Goal: Find specific page/section: Find specific page/section

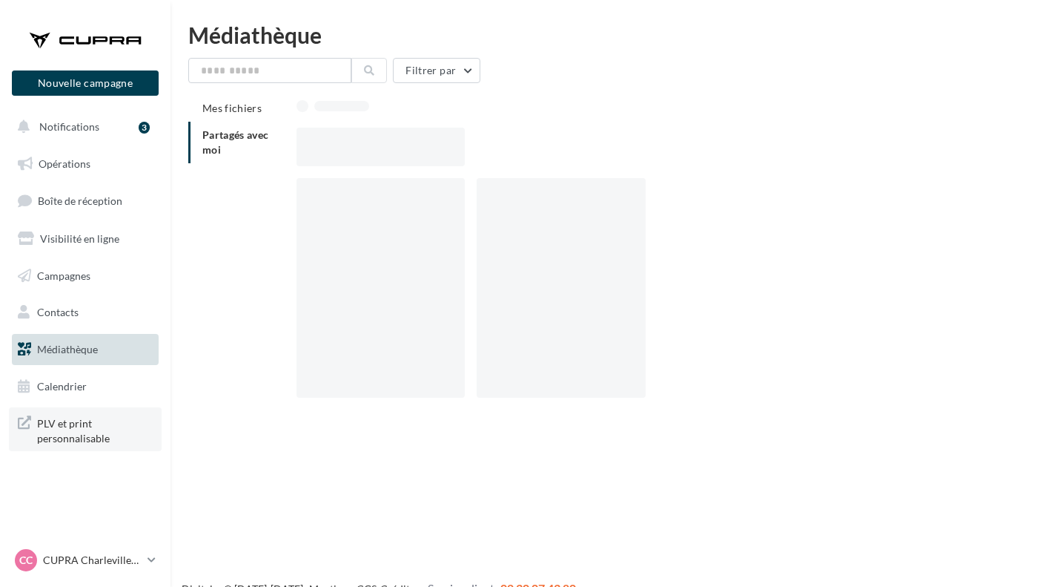
click at [71, 426] on span "PLV et print personnalisable" at bounding box center [95, 429] width 116 height 32
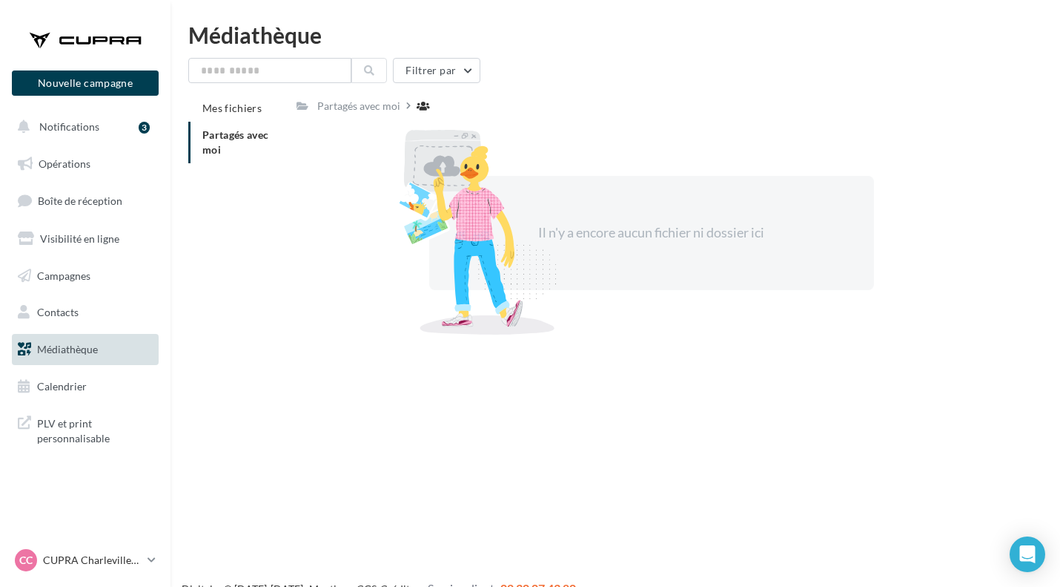
click at [242, 145] on li "Partagés avec moi" at bounding box center [236, 143] width 96 height 42
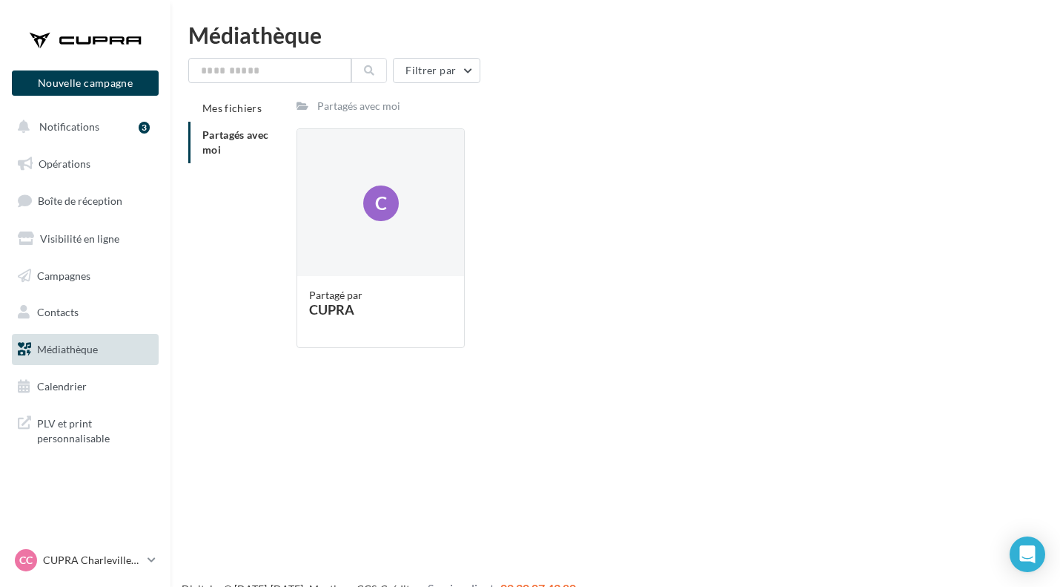
click at [235, 141] on li "Partagés avec moi" at bounding box center [236, 143] width 96 height 42
click at [370, 225] on div "C" at bounding box center [380, 203] width 167 height 148
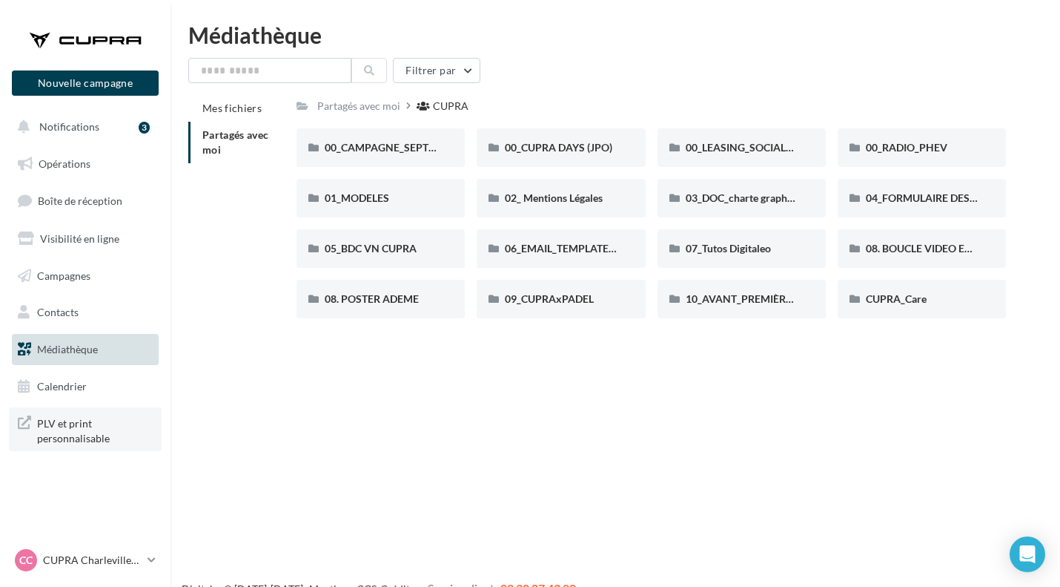
click at [52, 423] on span "PLV et print personnalisable" at bounding box center [95, 429] width 116 height 32
click at [370, 191] on div "01_MODELES" at bounding box center [381, 198] width 168 height 39
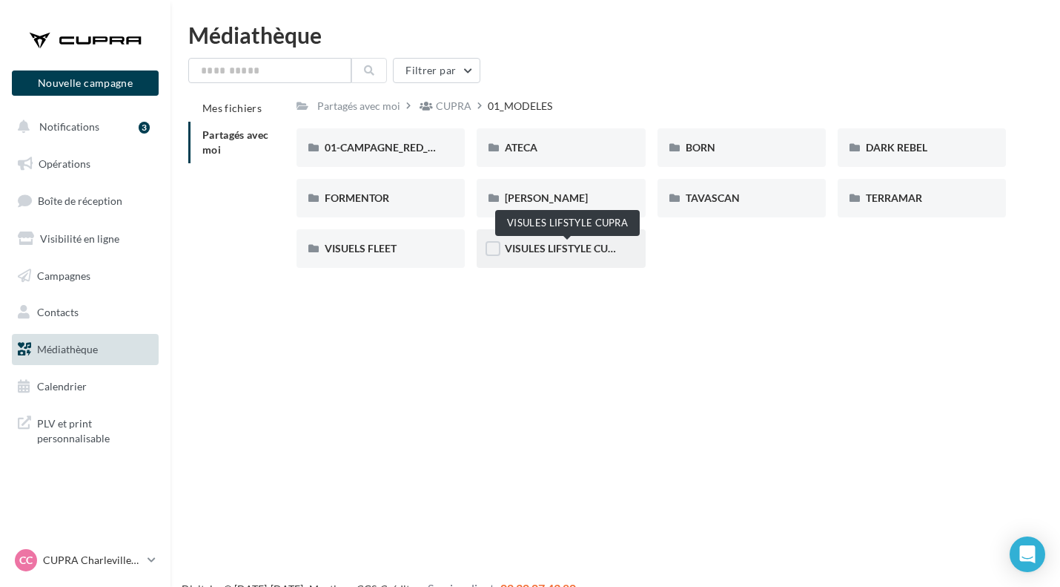
click at [541, 249] on span "VISULES LIFSTYLE CUPRA" at bounding box center [567, 248] width 124 height 13
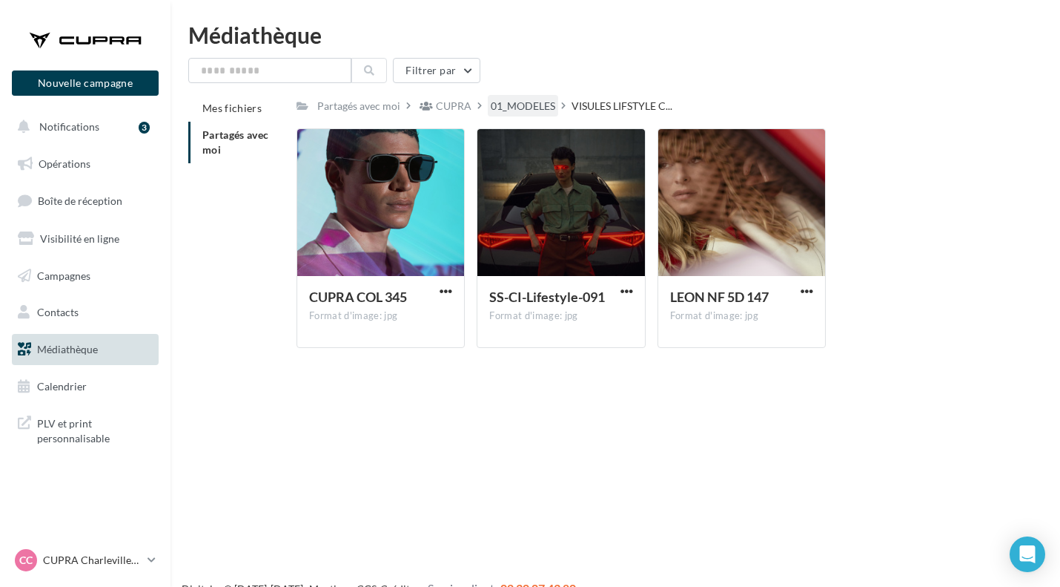
click at [512, 110] on div "01_MODELES" at bounding box center [523, 106] width 65 height 15
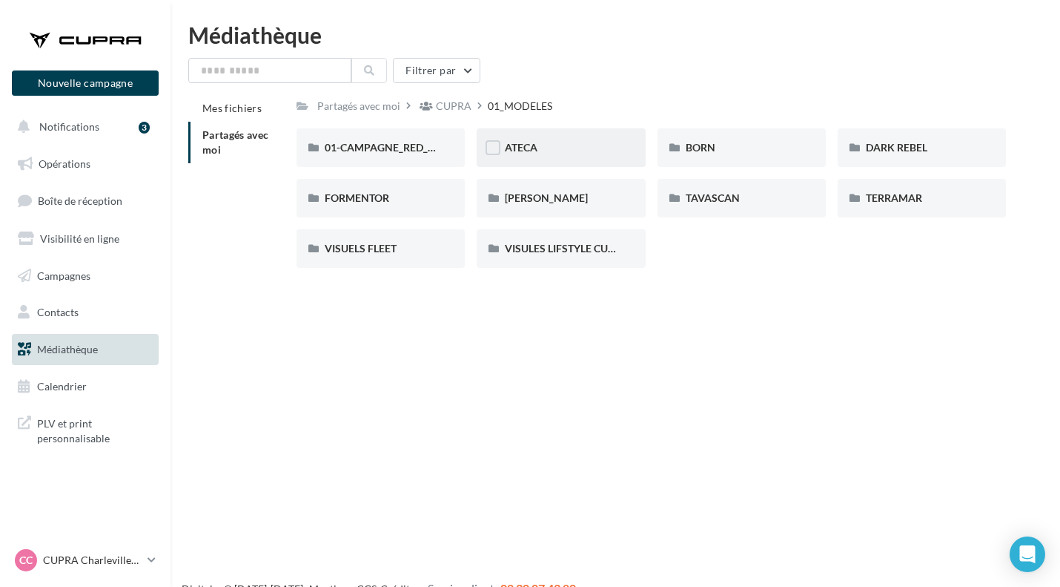
click at [537, 156] on div "ATECA" at bounding box center [561, 147] width 168 height 39
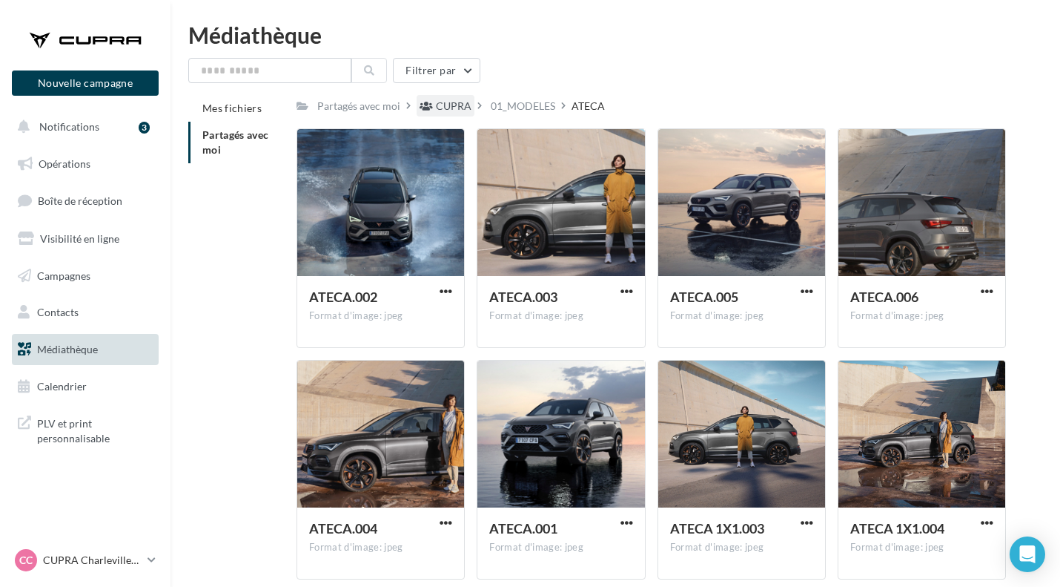
click at [458, 102] on div "CUPRA" at bounding box center [454, 106] width 36 height 15
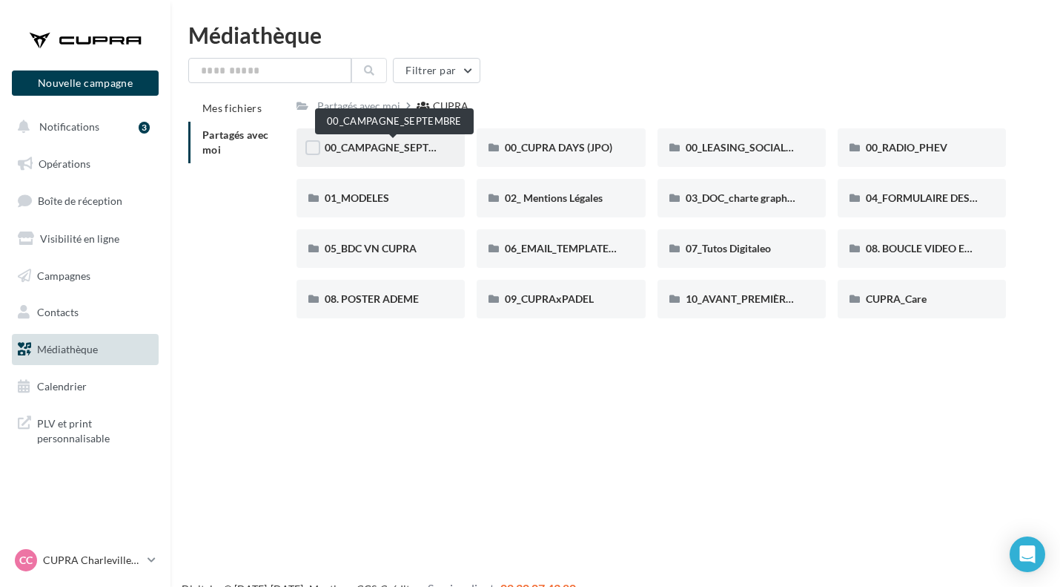
click at [390, 147] on span "00_CAMPAGNE_SEPTEMBRE" at bounding box center [394, 147] width 139 height 13
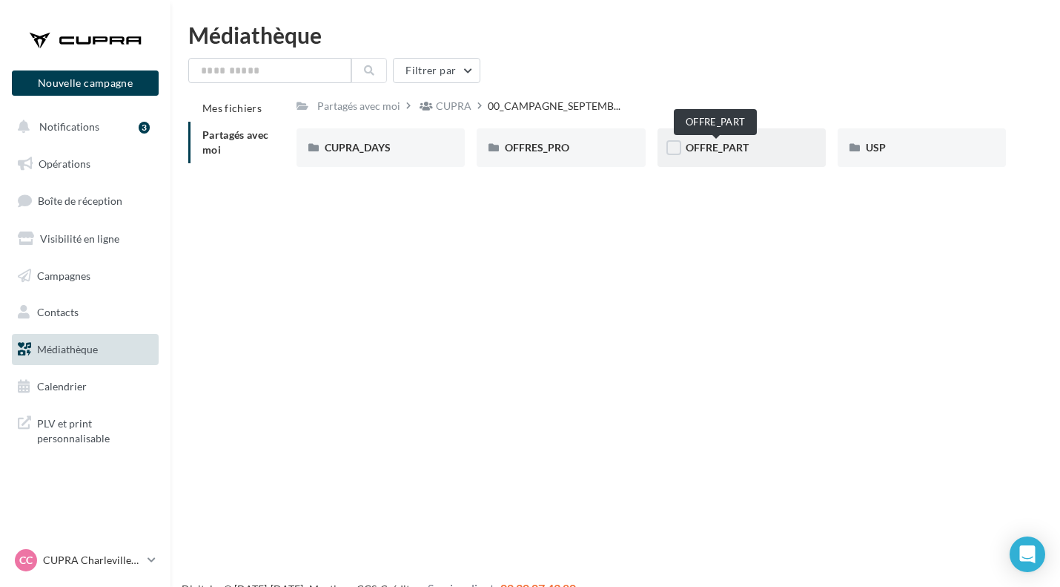
click at [730, 148] on span "OFFRE_PART" at bounding box center [717, 147] width 63 height 13
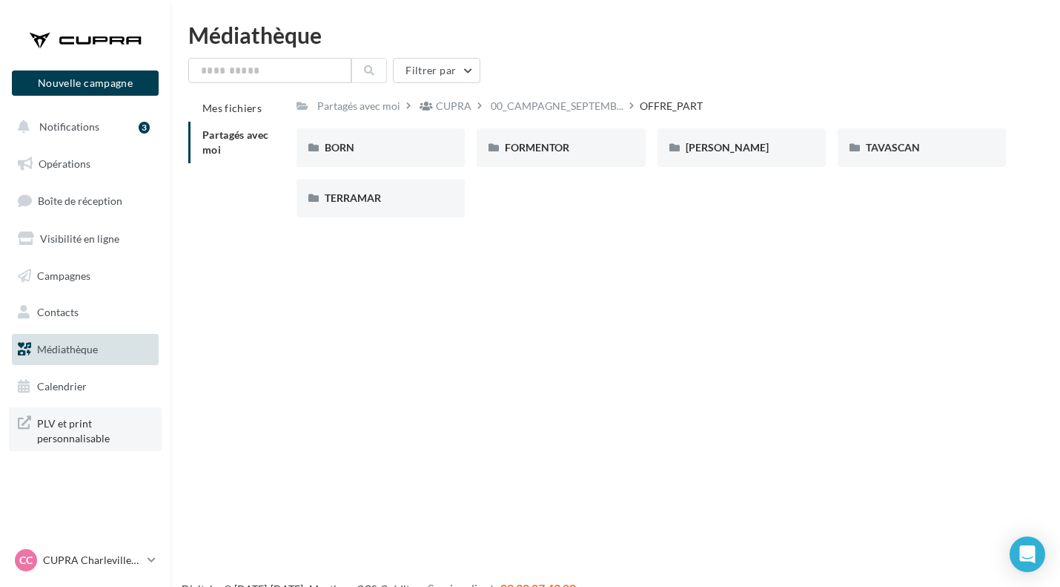
click at [76, 430] on span "PLV et print personnalisable" at bounding box center [95, 429] width 116 height 32
click at [50, 433] on span "PLV et print personnalisable" at bounding box center [95, 429] width 116 height 32
click at [111, 435] on span "PLV et print personnalisable" at bounding box center [95, 429] width 116 height 32
click at [74, 214] on link "Boîte de réception" at bounding box center [85, 201] width 153 height 32
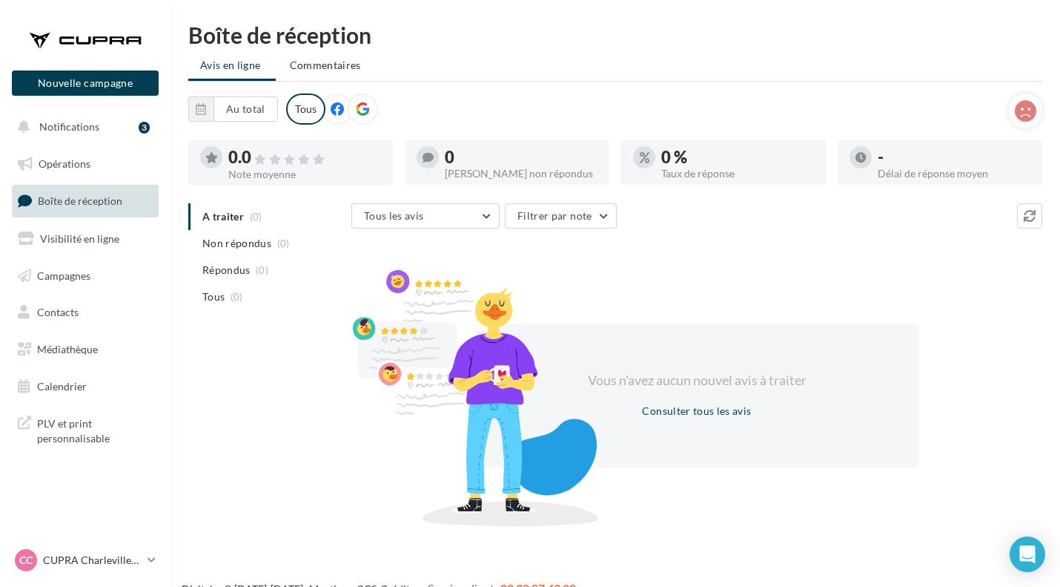
click at [105, 423] on span "PLV et print personnalisable" at bounding box center [95, 429] width 116 height 32
click at [59, 352] on span "Médiathèque" at bounding box center [67, 349] width 61 height 13
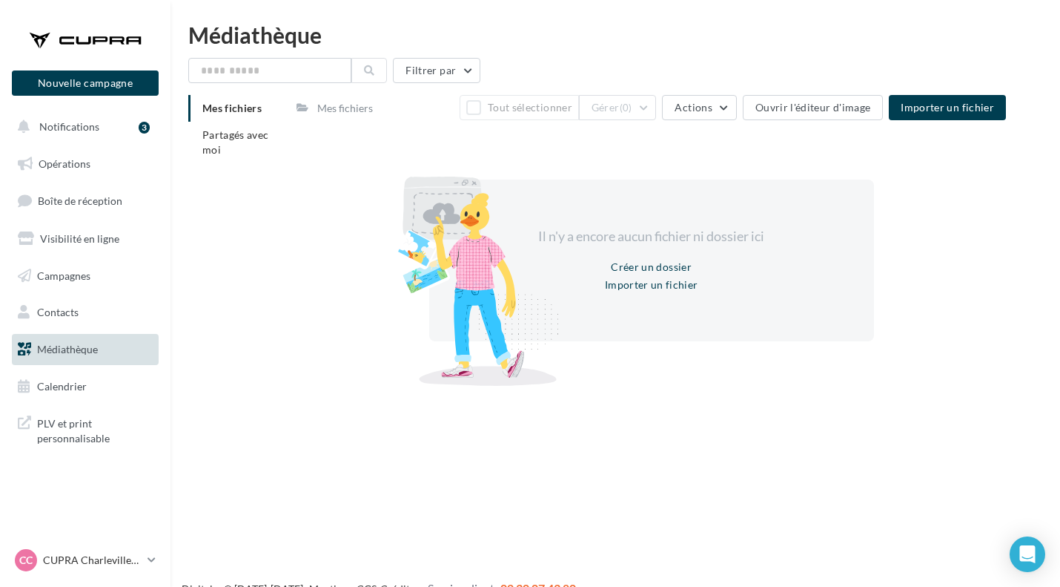
click at [248, 145] on li "Partagés avec moi" at bounding box center [236, 143] width 96 height 42
